Goal: Information Seeking & Learning: Check status

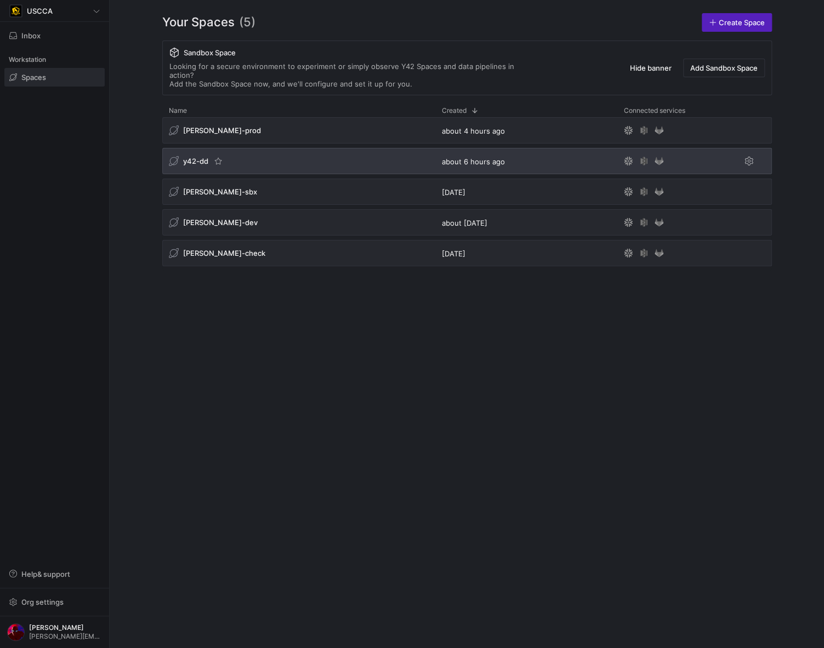
click at [193, 157] on span "y42-dd" at bounding box center [195, 161] width 25 height 9
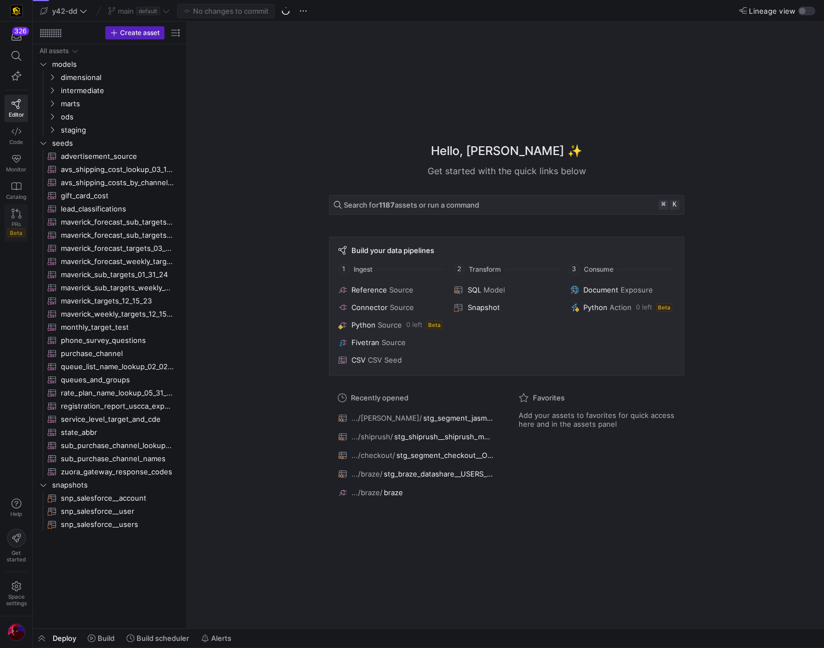
click at [18, 221] on span "PRs" at bounding box center [16, 224] width 9 height 7
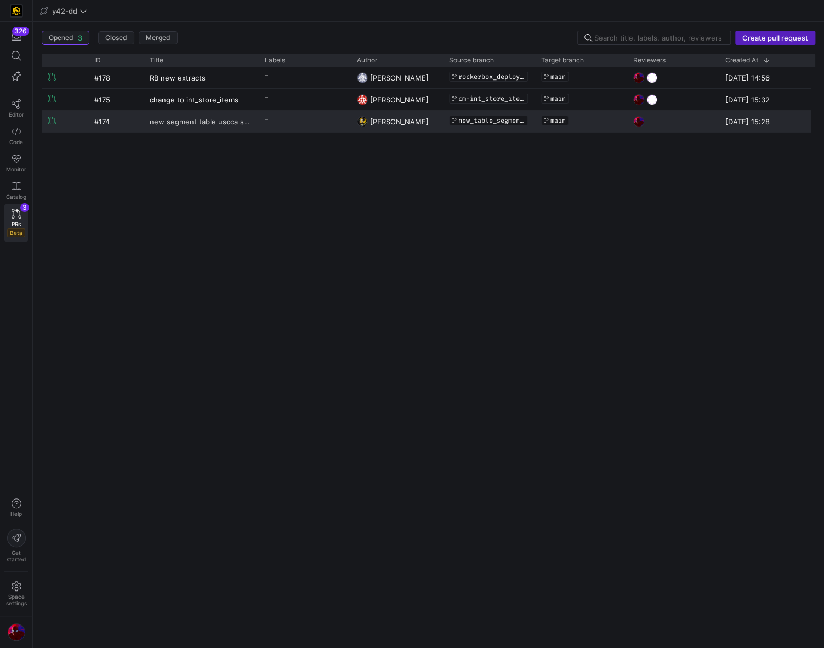
click at [199, 118] on span "new segment table uscca store order completed" at bounding box center [201, 121] width 102 height 20
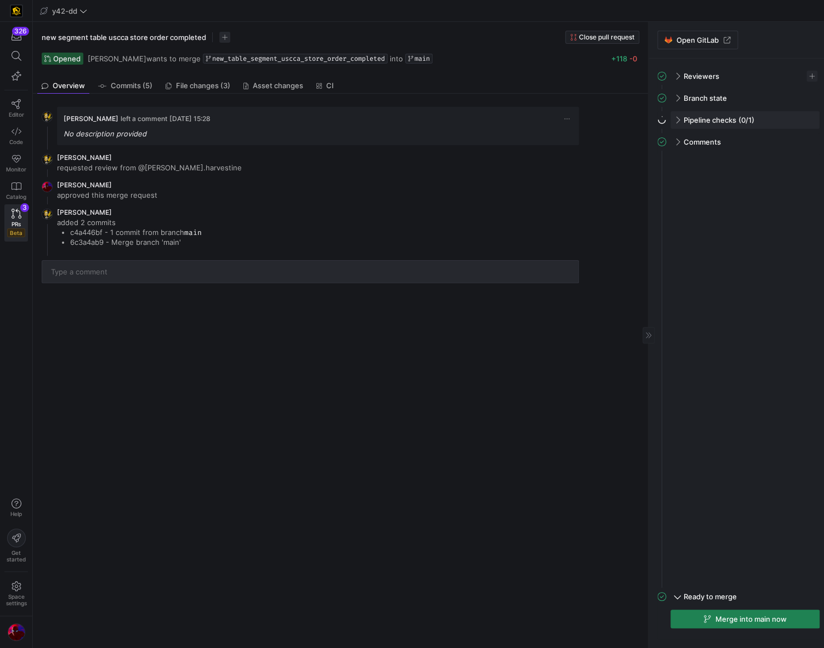
click at [677, 118] on span at bounding box center [676, 120] width 9 height 5
click at [677, 118] on span at bounding box center [677, 119] width 5 height 9
click at [678, 35] on span at bounding box center [697, 40] width 79 height 18
click at [319, 325] on div "[PERSON_NAME] left a comment [DATE] 15:28 No description provided [PERSON_NAME]…" at bounding box center [340, 371] width 615 height 555
click at [198, 231] on code "main" at bounding box center [193, 232] width 18 height 9
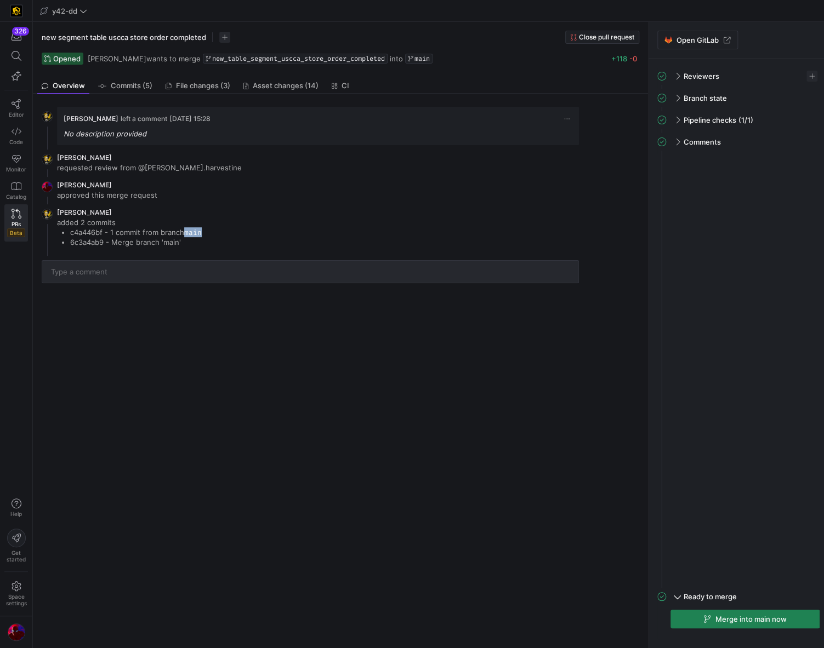
click at [198, 231] on code "main" at bounding box center [193, 232] width 18 height 9
click at [673, 98] on span at bounding box center [676, 98] width 9 height 5
click at [675, 155] on div "Pipeline checks (1/1)" at bounding box center [744, 160] width 149 height 18
click at [680, 73] on div "Reviewers" at bounding box center [744, 76] width 149 height 18
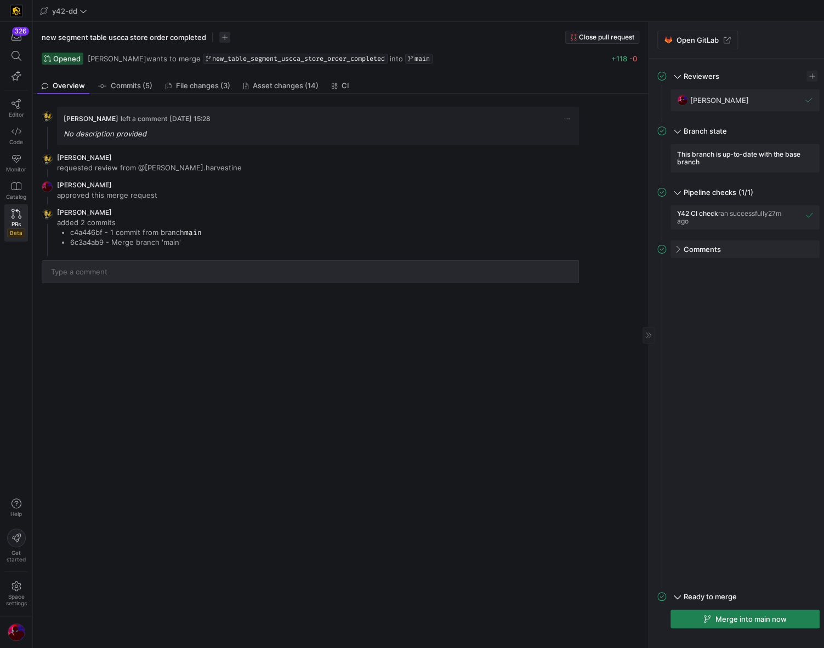
click at [678, 250] on div "Comments" at bounding box center [744, 250] width 149 height 18
click at [411, 21] on y42-top-nav "y42-dd" at bounding box center [428, 11] width 791 height 22
click at [483, 436] on div "John Watson left a comment 07/08/25, 15:28 No description provided John Watson …" at bounding box center [340, 371] width 615 height 555
click at [466, 61] on div "Opened John Watson wants to merge new_table_segment_uscca_store_order_completed…" at bounding box center [340, 59] width 597 height 12
click at [9, 221] on div "PRs Beta" at bounding box center [16, 229] width 18 height 16
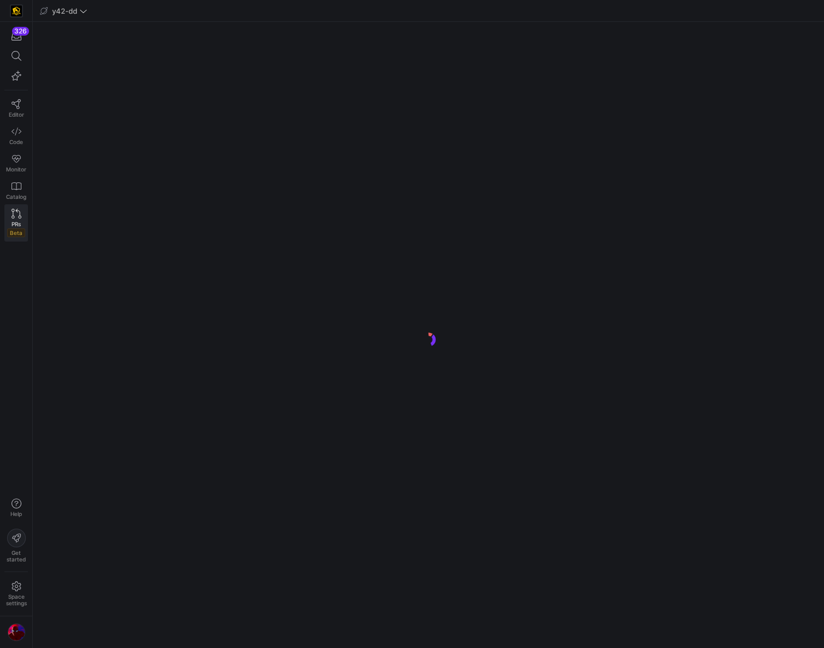
click at [16, 221] on span "PRs" at bounding box center [16, 224] width 9 height 7
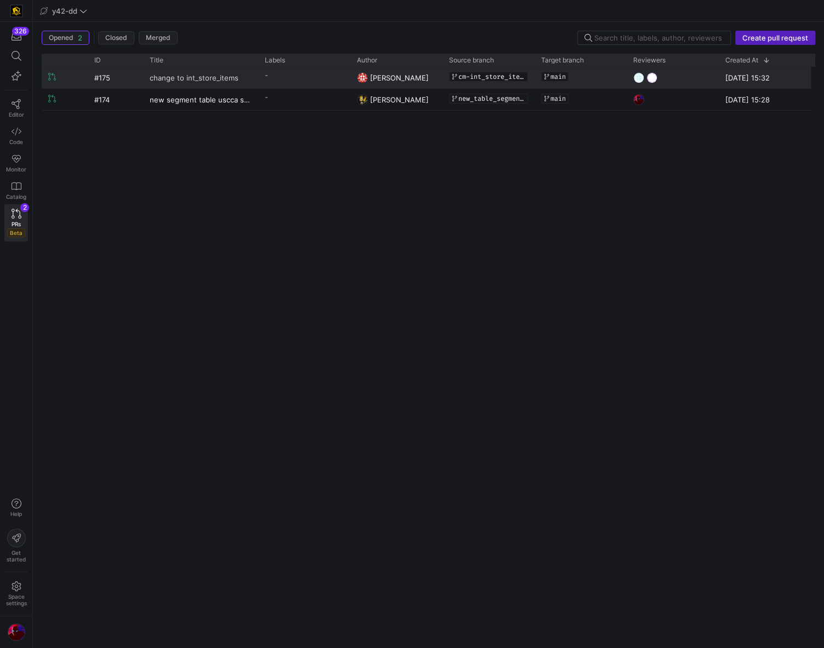
click at [167, 77] on span "change to int_store_items" at bounding box center [194, 77] width 89 height 20
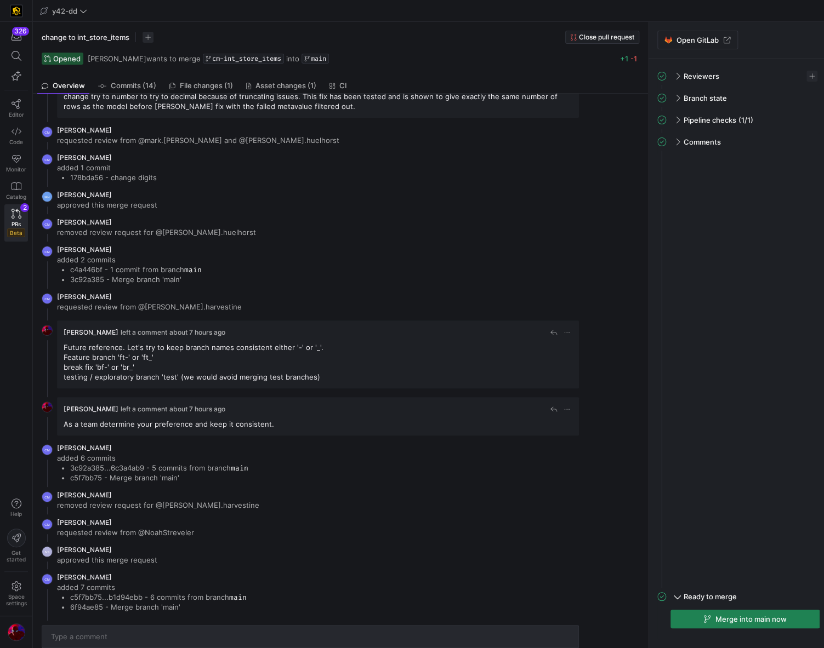
scroll to position [36, 0]
click at [685, 41] on span "Open GitLab" at bounding box center [697, 40] width 42 height 9
click at [15, 109] on link "Editor" at bounding box center [16, 108] width 24 height 27
